Goal: Find specific page/section: Find specific page/section

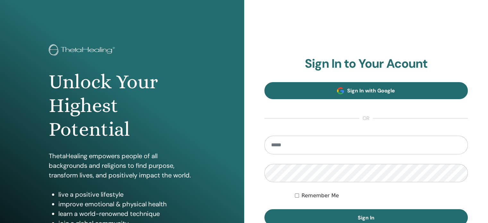
type input "**********"
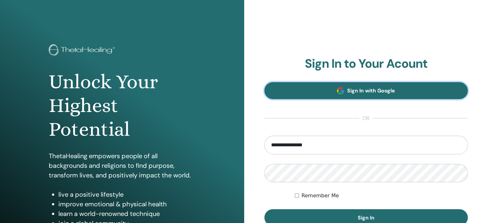
click at [360, 90] on span "Sign In with Google" at bounding box center [371, 90] width 48 height 7
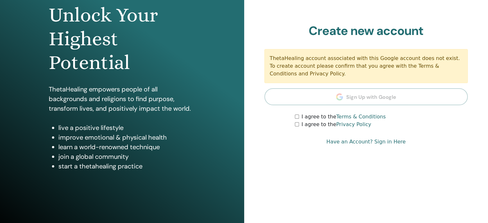
scroll to position [66, 0]
type input "**********"
click at [386, 142] on link "Have an Account? Sign in Here" at bounding box center [365, 142] width 79 height 8
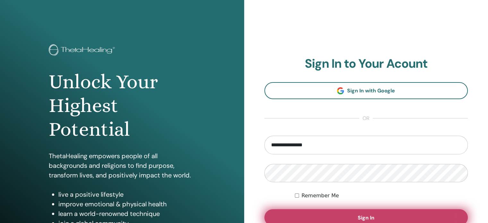
click at [349, 215] on button "Sign In" at bounding box center [366, 217] width 204 height 17
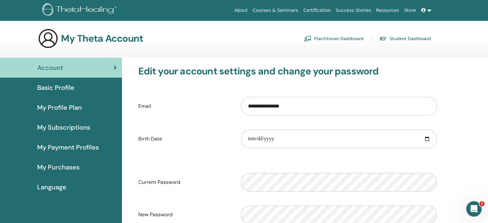
click at [402, 39] on link "Student Dashboard" at bounding box center [405, 38] width 52 height 10
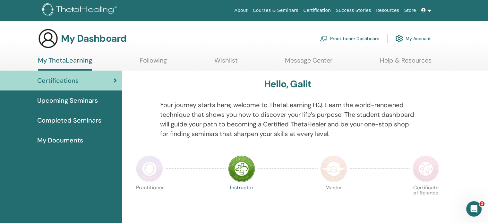
click at [112, 81] on div "Certifications" at bounding box center [61, 81] width 112 height 10
click at [72, 140] on span "My Documents" at bounding box center [60, 140] width 46 height 10
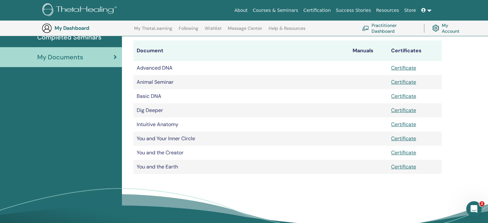
scroll to position [98, 0]
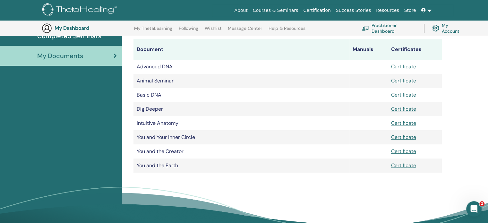
click at [289, 111] on td "Dig Deeper" at bounding box center [241, 109] width 216 height 14
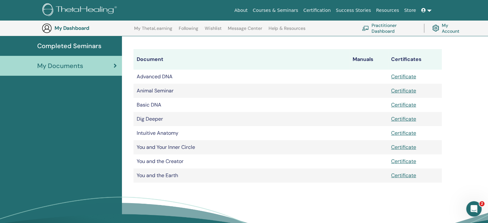
scroll to position [88, 0]
click at [410, 78] on link "Certificate" at bounding box center [403, 76] width 25 height 7
